Goal: Use online tool/utility: Utilize a website feature to perform a specific function

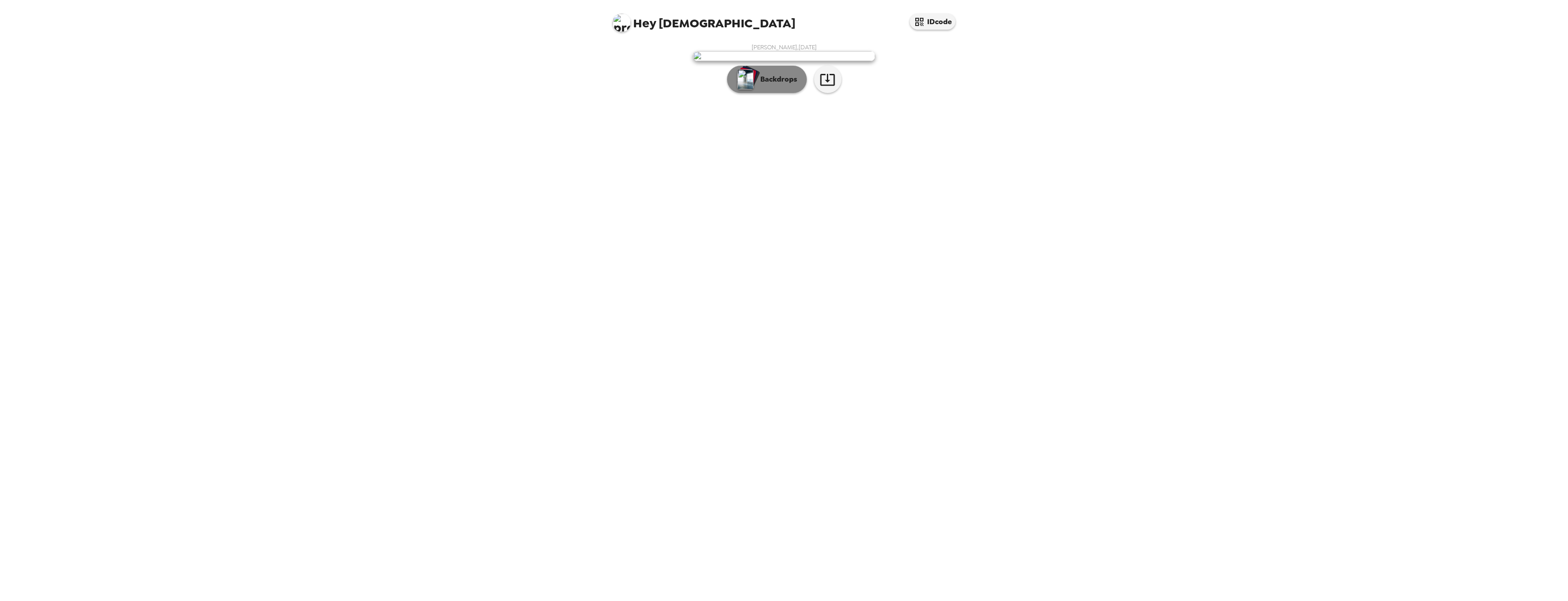
click at [781, 85] on p "Backdrops" at bounding box center [776, 79] width 41 height 11
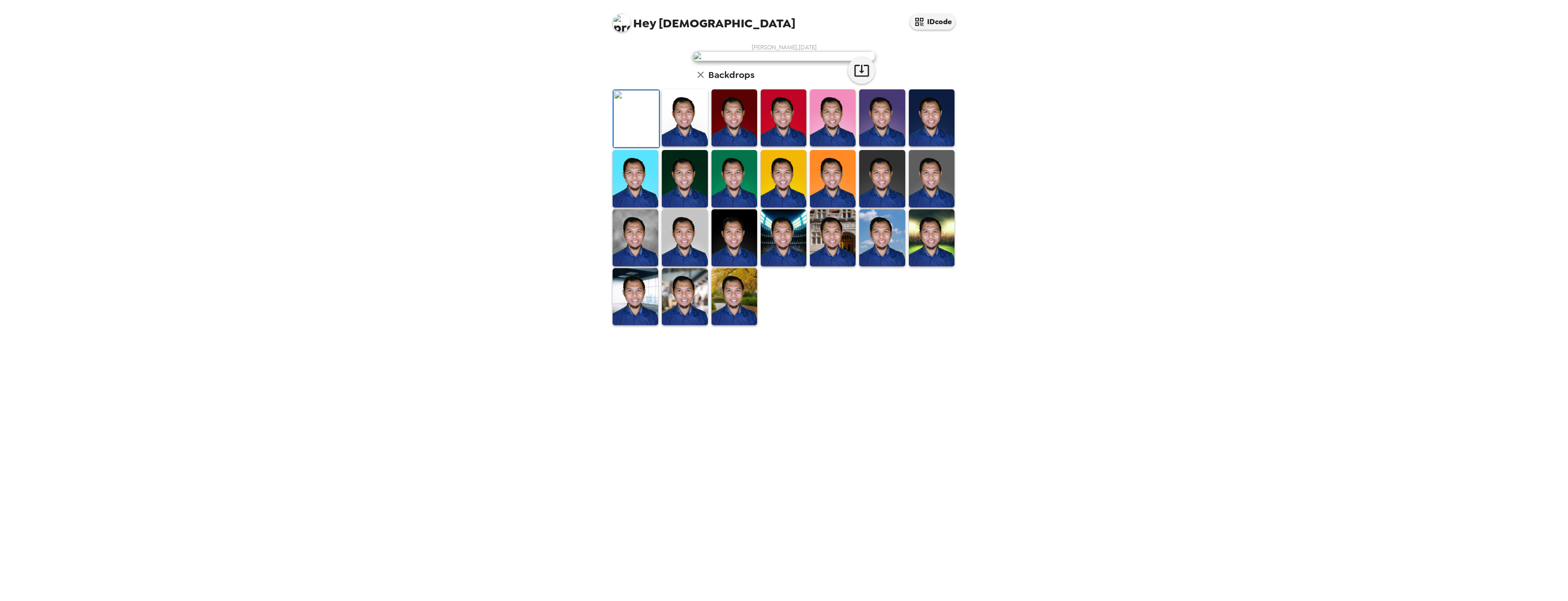
click at [729, 147] on img at bounding box center [734, 118] width 46 height 57
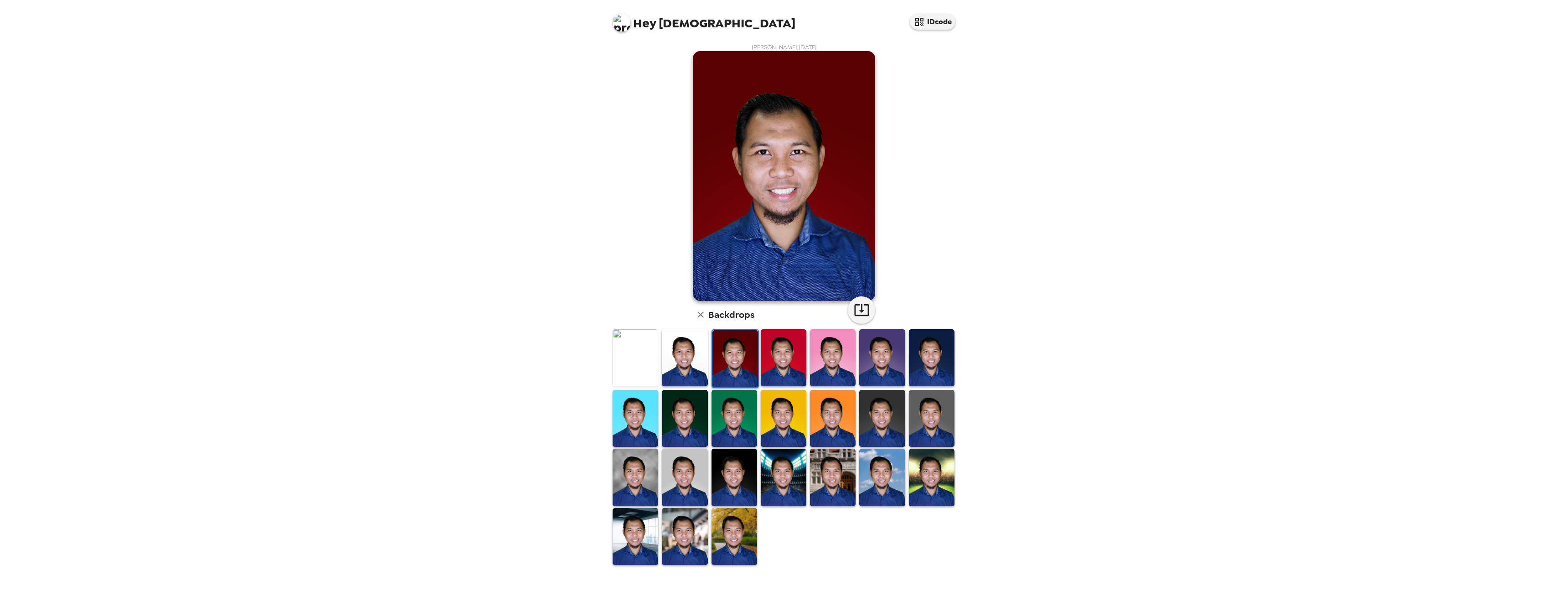
click at [785, 368] on img at bounding box center [784, 358] width 46 height 57
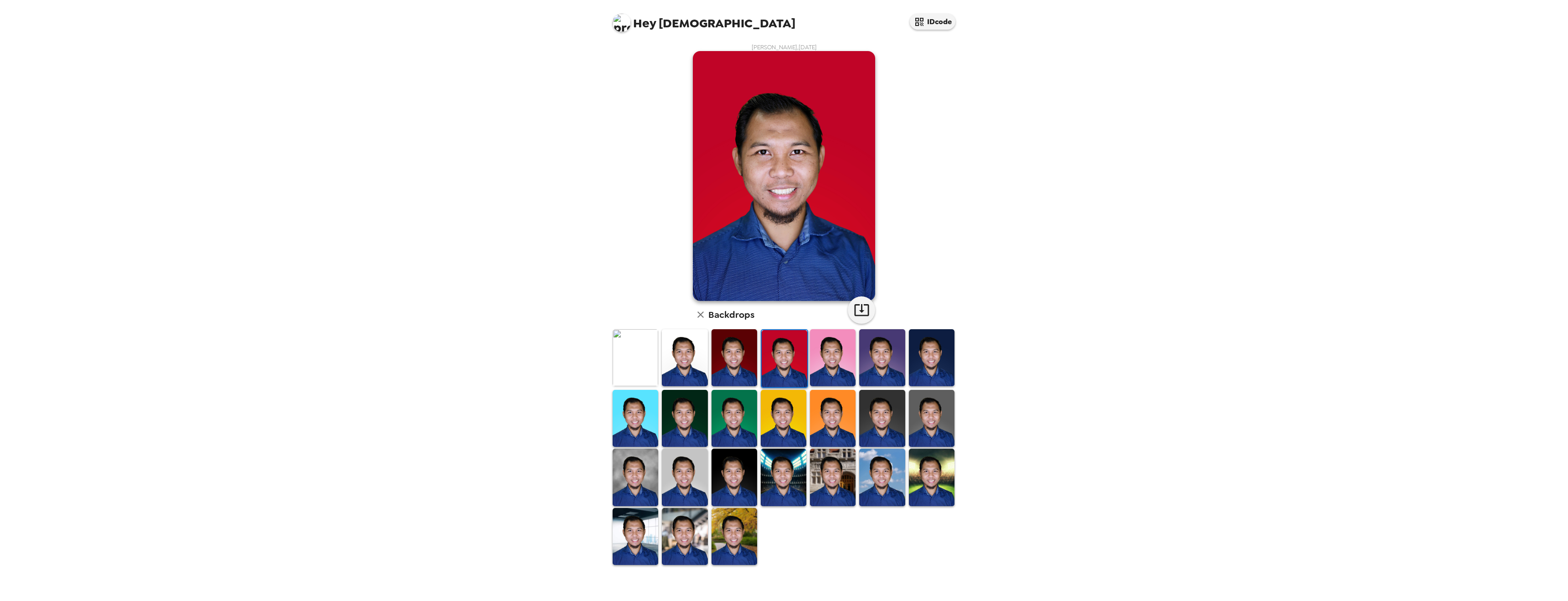
click at [643, 351] on img at bounding box center [636, 358] width 46 height 57
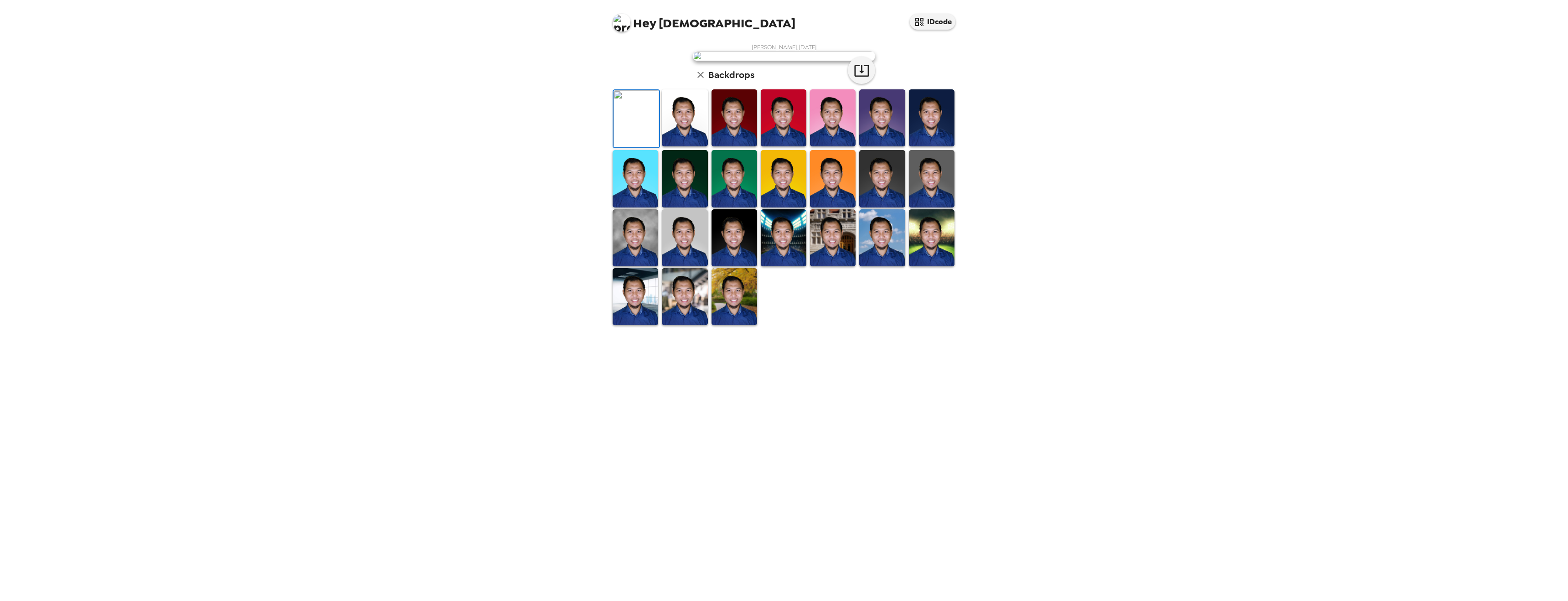
click at [727, 207] on img at bounding box center [734, 178] width 46 height 57
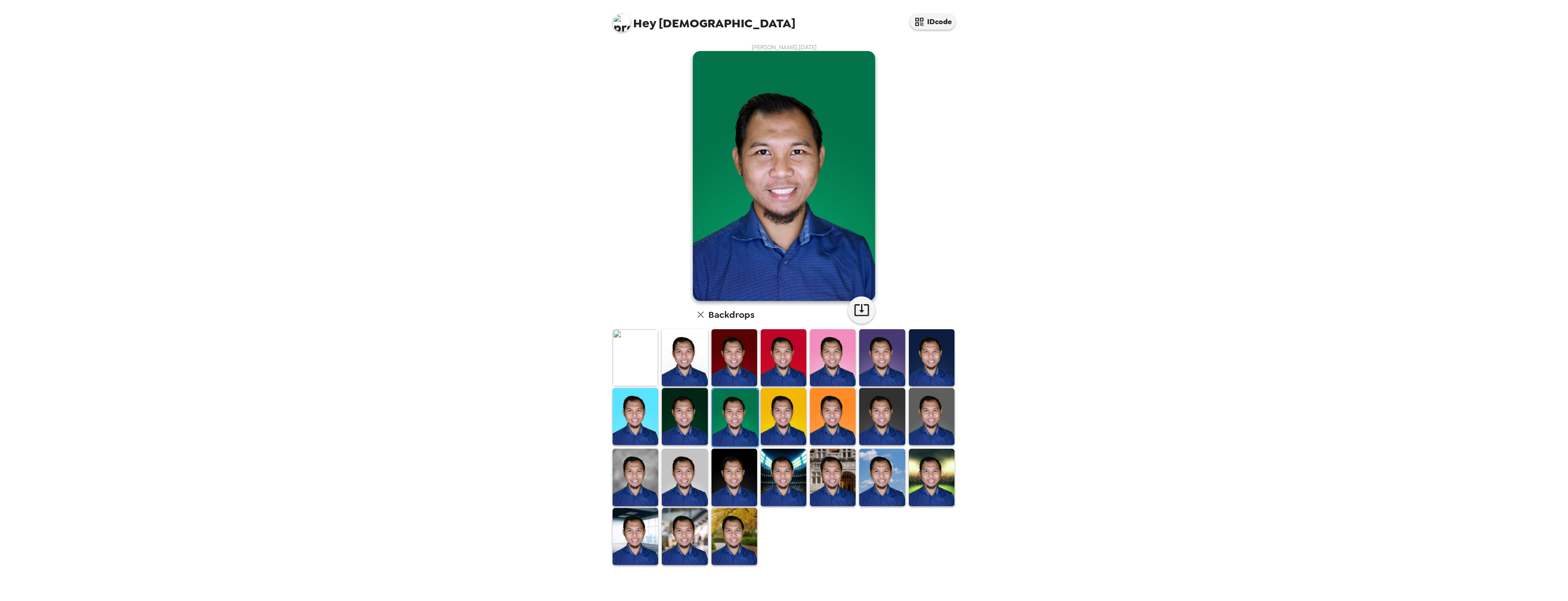
click at [790, 401] on img at bounding box center [784, 417] width 46 height 57
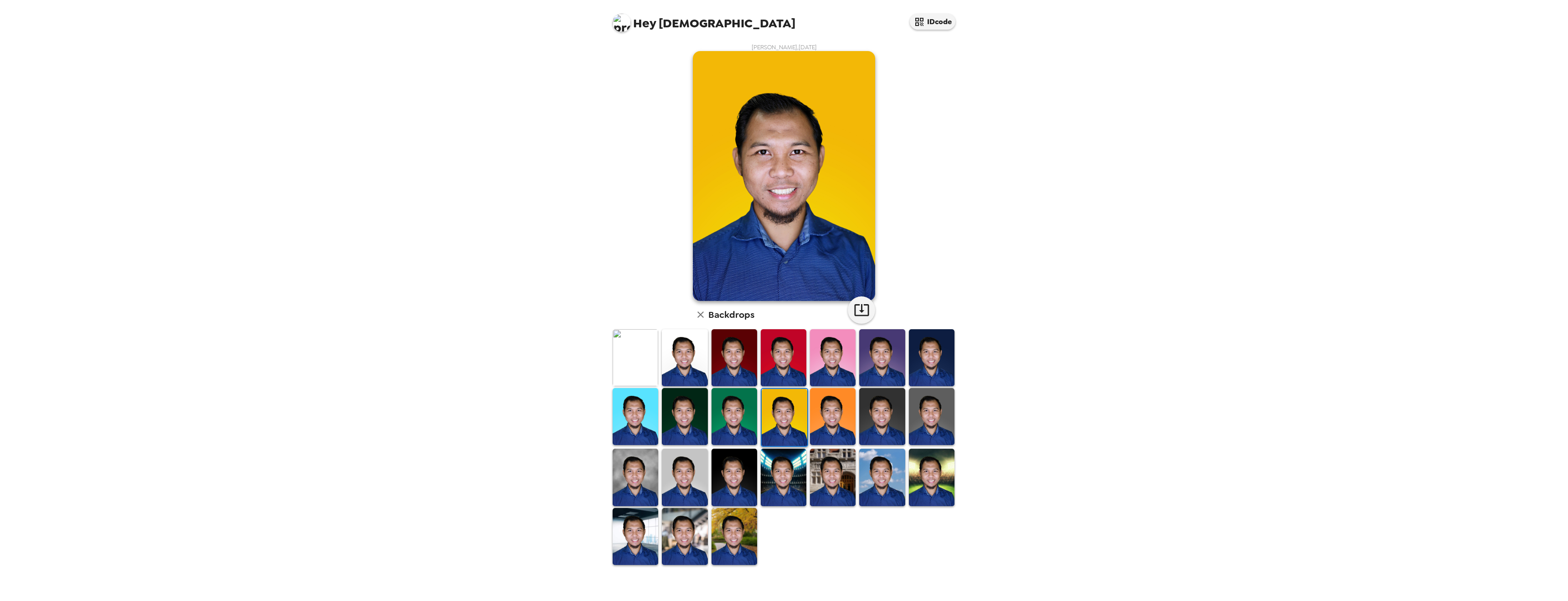
click at [845, 363] on img at bounding box center [833, 358] width 46 height 57
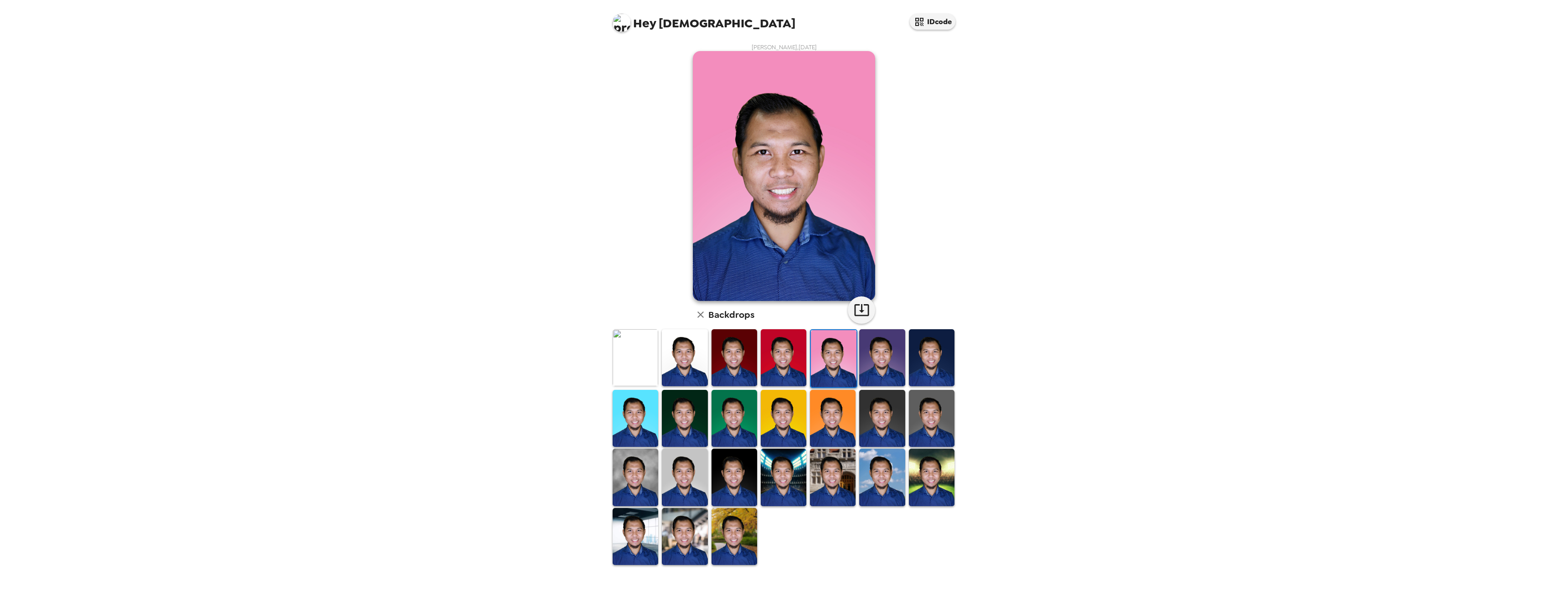
click at [636, 349] on img at bounding box center [636, 358] width 46 height 57
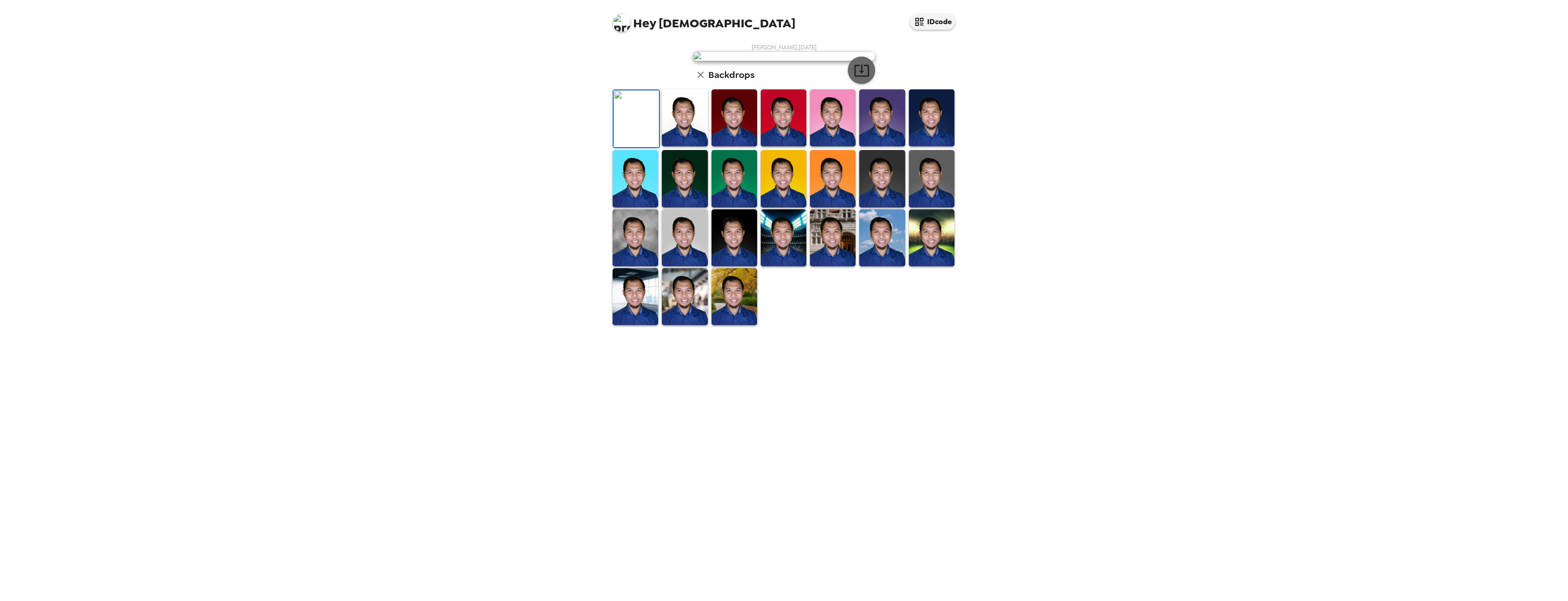
click at [867, 79] on icon "button" at bounding box center [862, 71] width 16 height 16
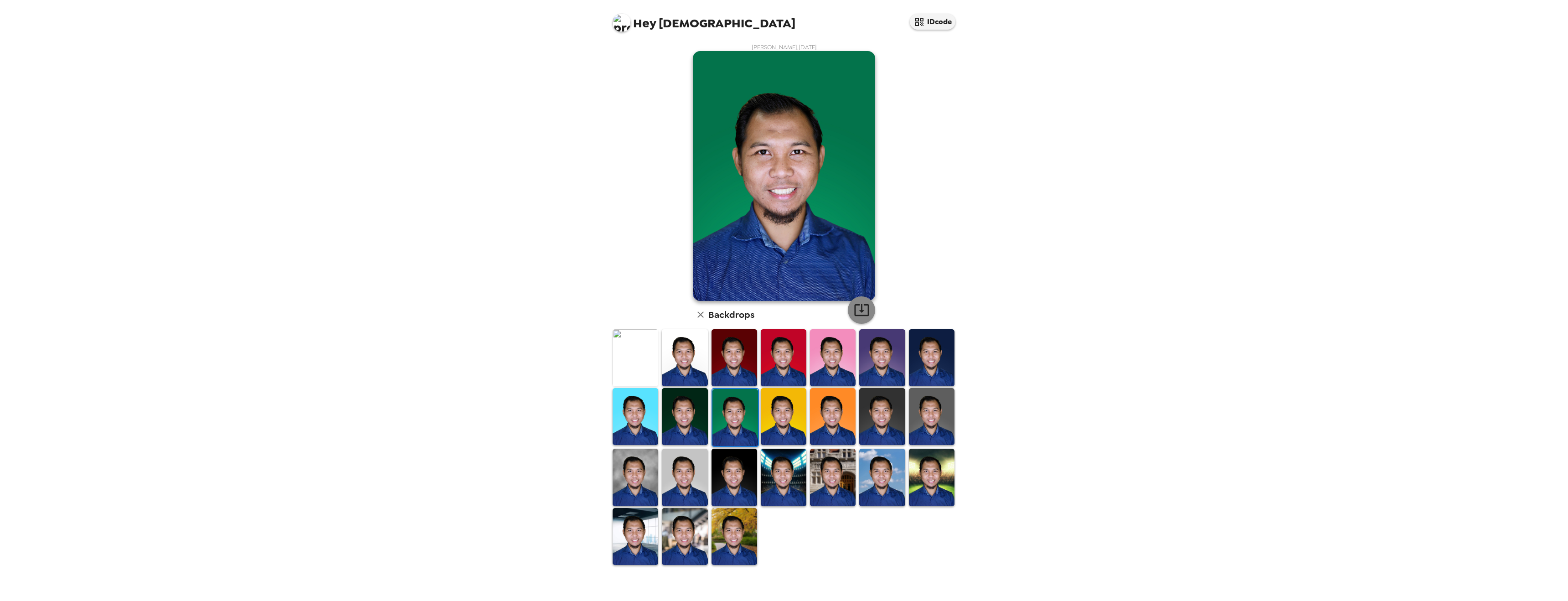
click at [860, 318] on icon "button" at bounding box center [862, 310] width 16 height 16
click at [781, 412] on img at bounding box center [784, 417] width 46 height 57
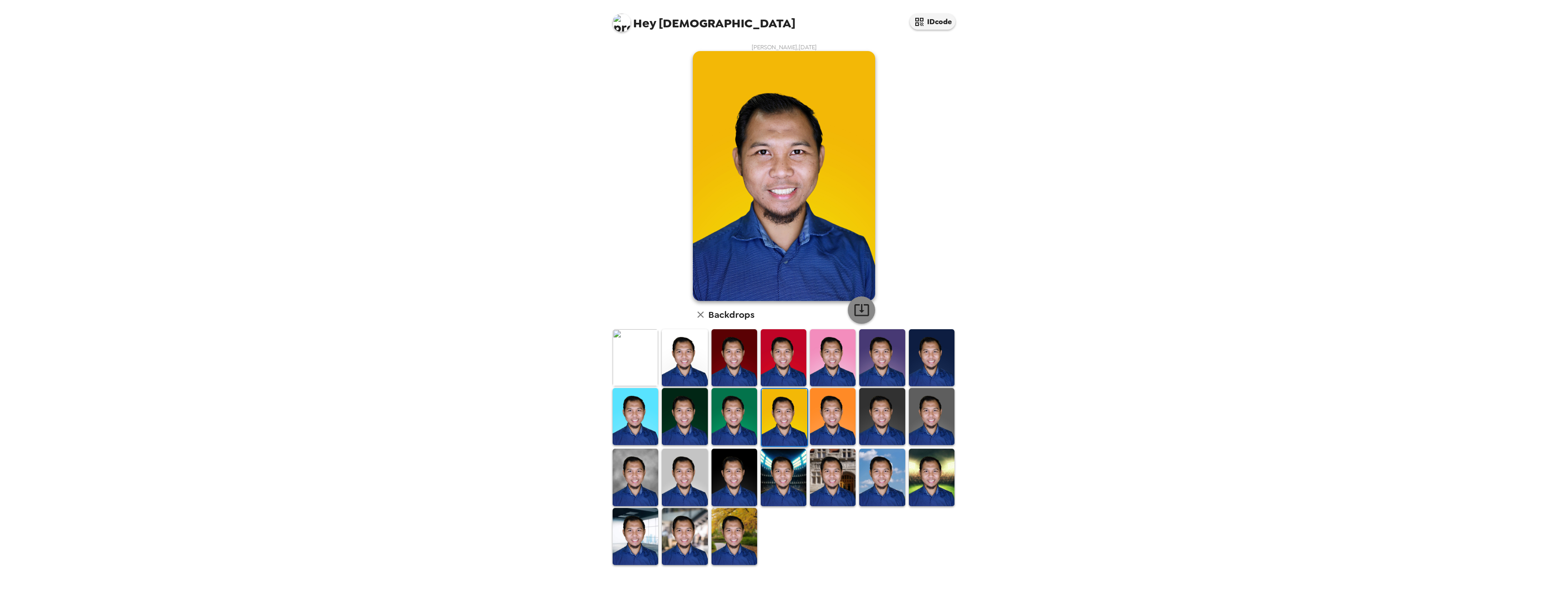
click at [859, 308] on icon "button" at bounding box center [862, 310] width 16 height 16
click at [854, 414] on img at bounding box center [833, 417] width 46 height 57
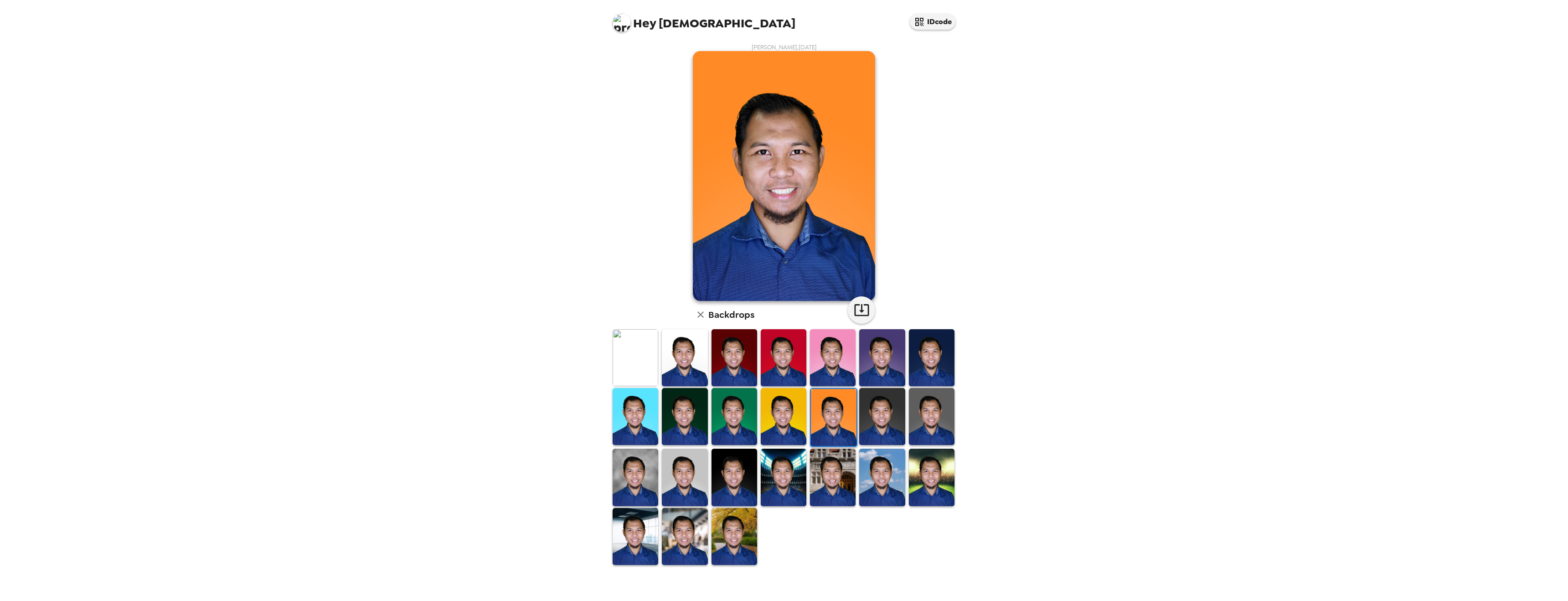
click at [854, 414] on img at bounding box center [834, 418] width 46 height 57
click at [865, 311] on icon "button" at bounding box center [862, 310] width 16 height 16
click at [893, 415] on img at bounding box center [882, 417] width 46 height 57
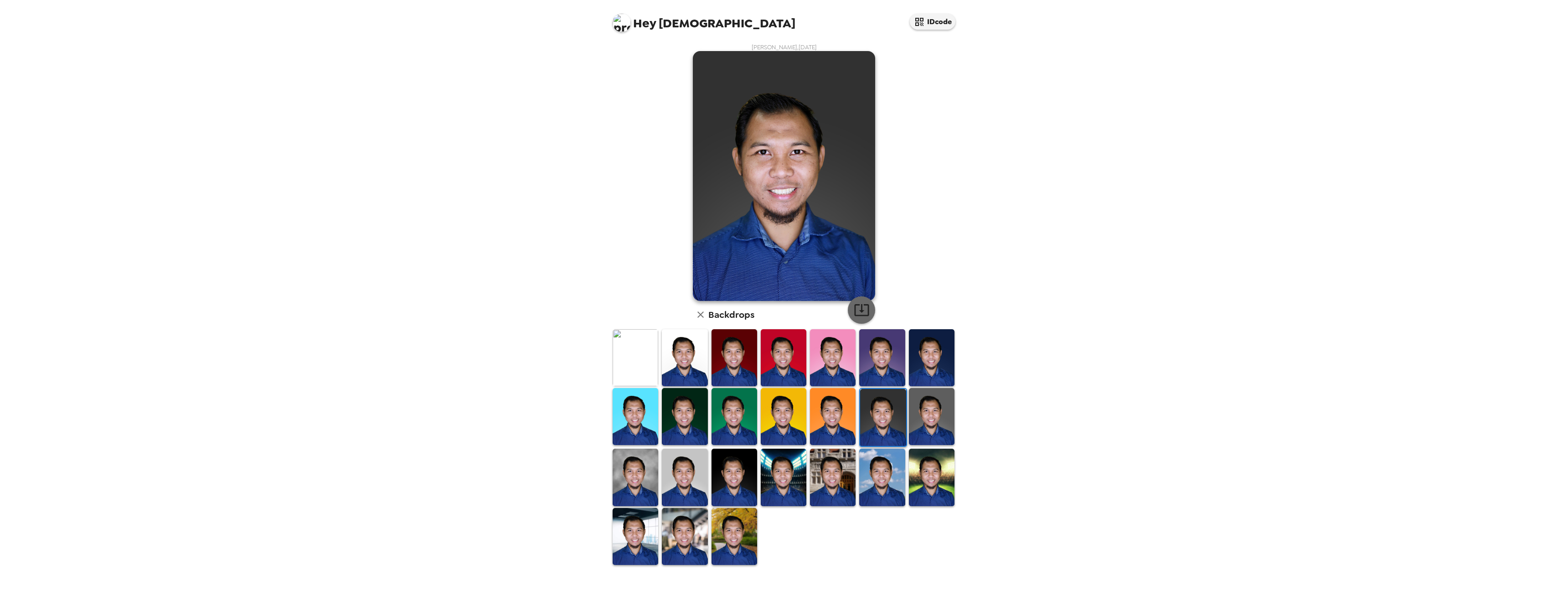
click at [865, 306] on icon "button" at bounding box center [862, 310] width 16 height 16
click at [928, 417] on img at bounding box center [932, 417] width 46 height 57
